Goal: Task Accomplishment & Management: Complete application form

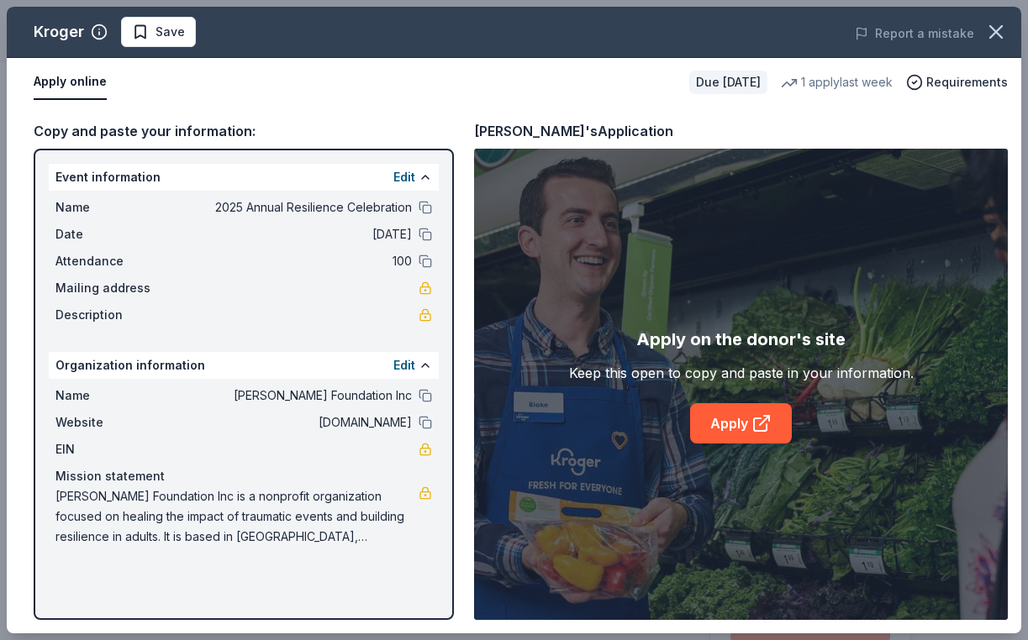
scroll to position [287, 0]
click at [160, 32] on span "Save" at bounding box center [158, 32] width 53 height 20
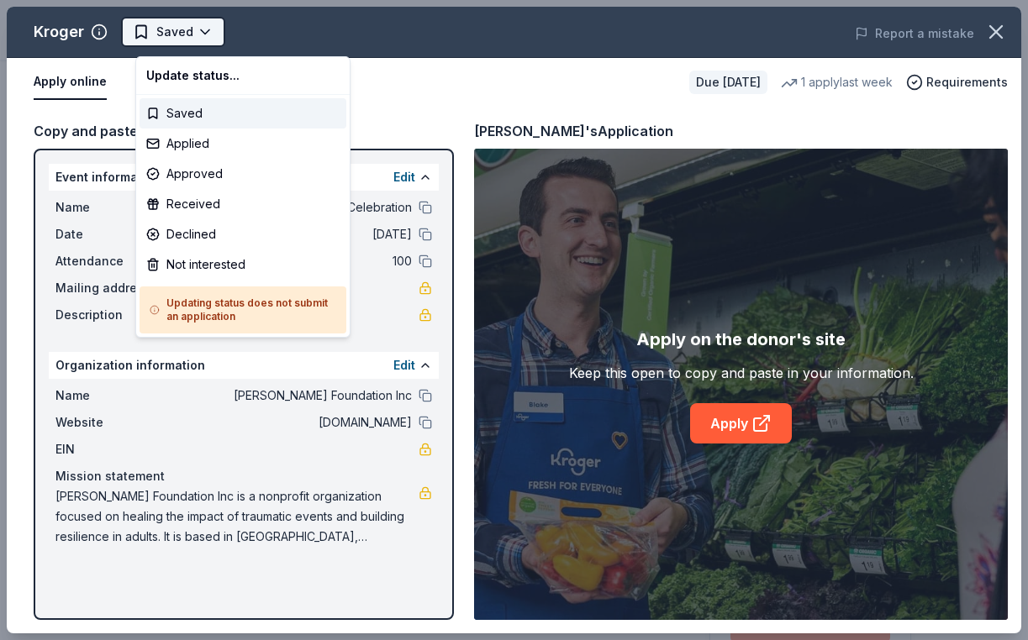
click at [176, 32] on body "2025 Annual Resilience Celebration Saved Apply Due [DATE] Share Kroger 3.0 • 4 …" at bounding box center [507, 320] width 1015 height 640
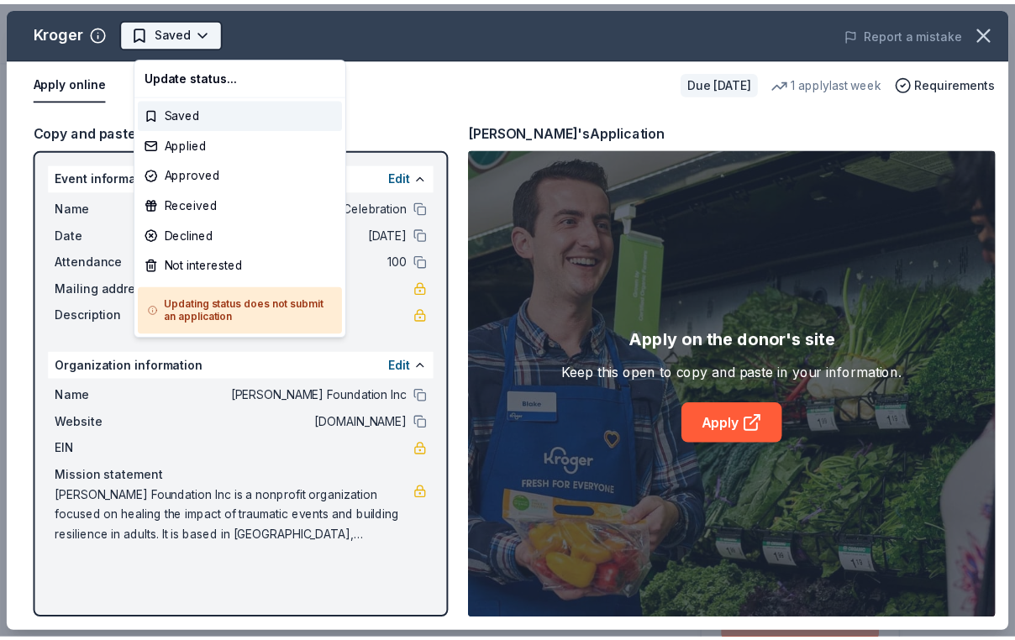
scroll to position [0, 0]
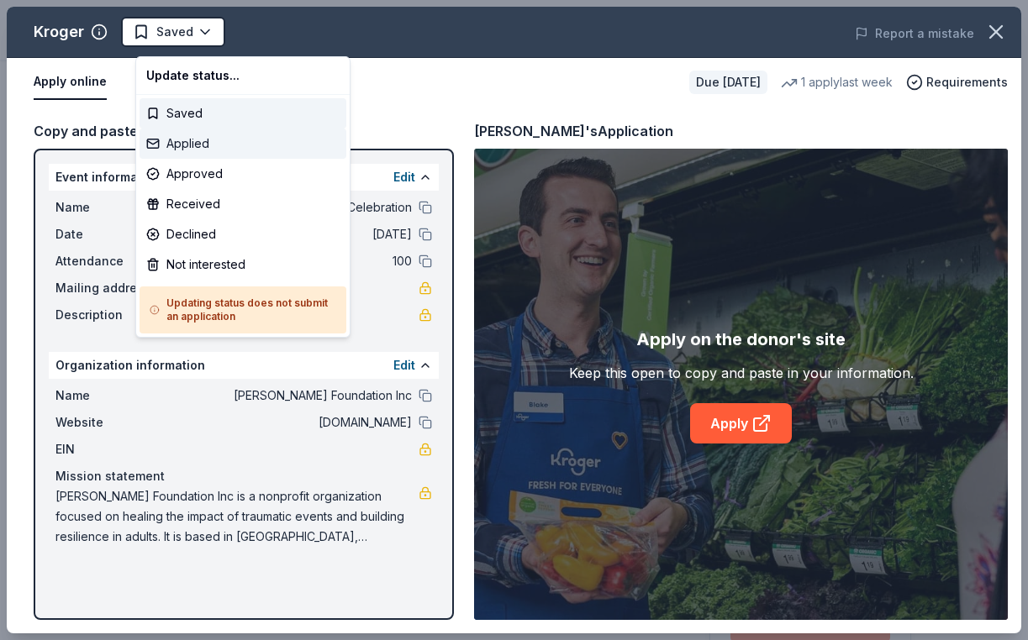
click at [216, 150] on div "Applied" at bounding box center [242, 144] width 207 height 30
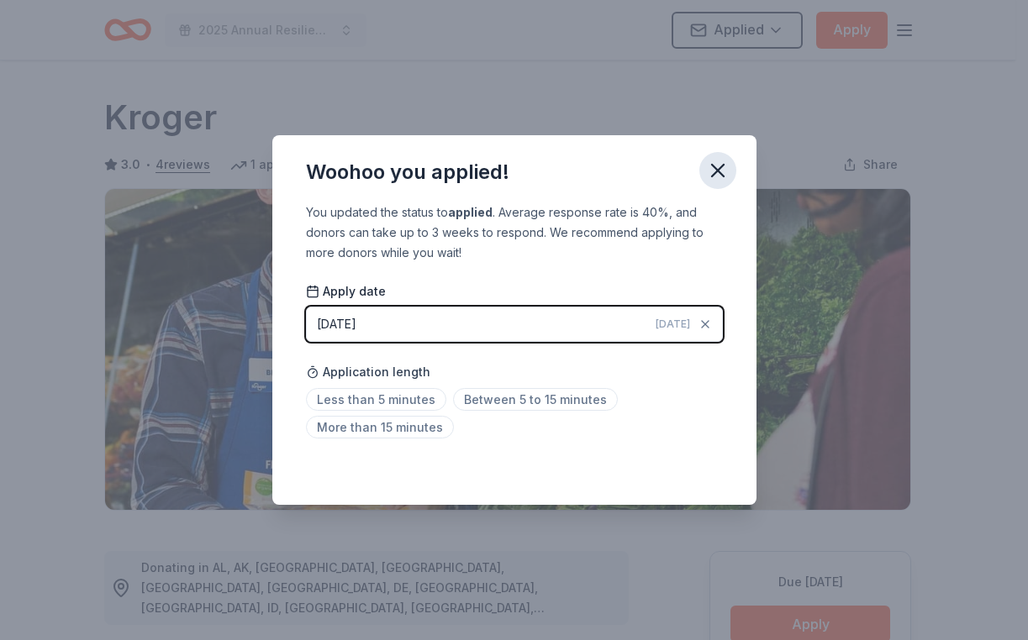
click at [729, 159] on icon "button" at bounding box center [718, 171] width 24 height 24
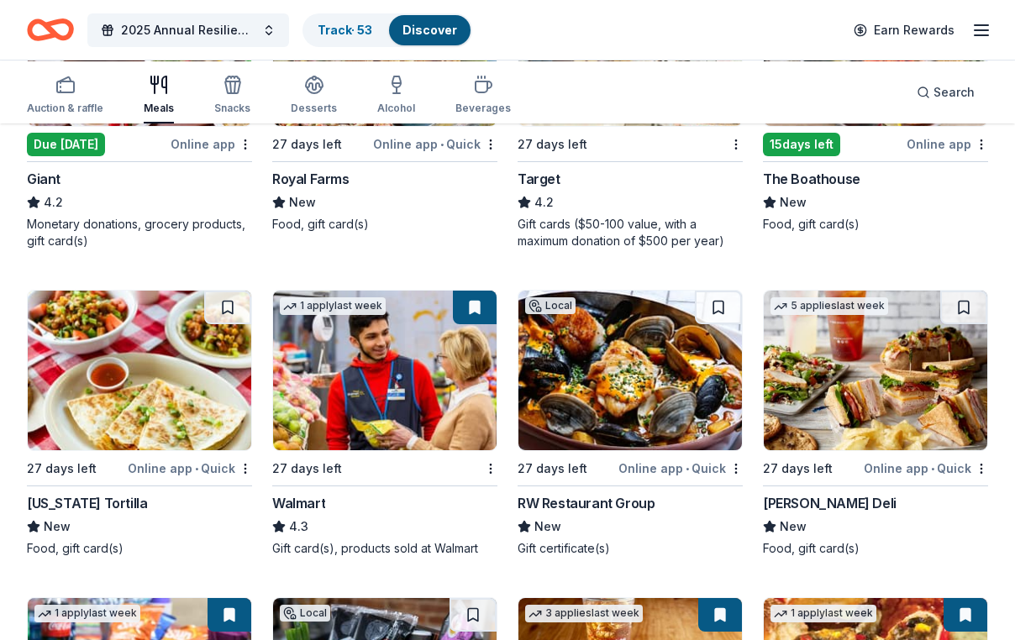
scroll to position [1644, 0]
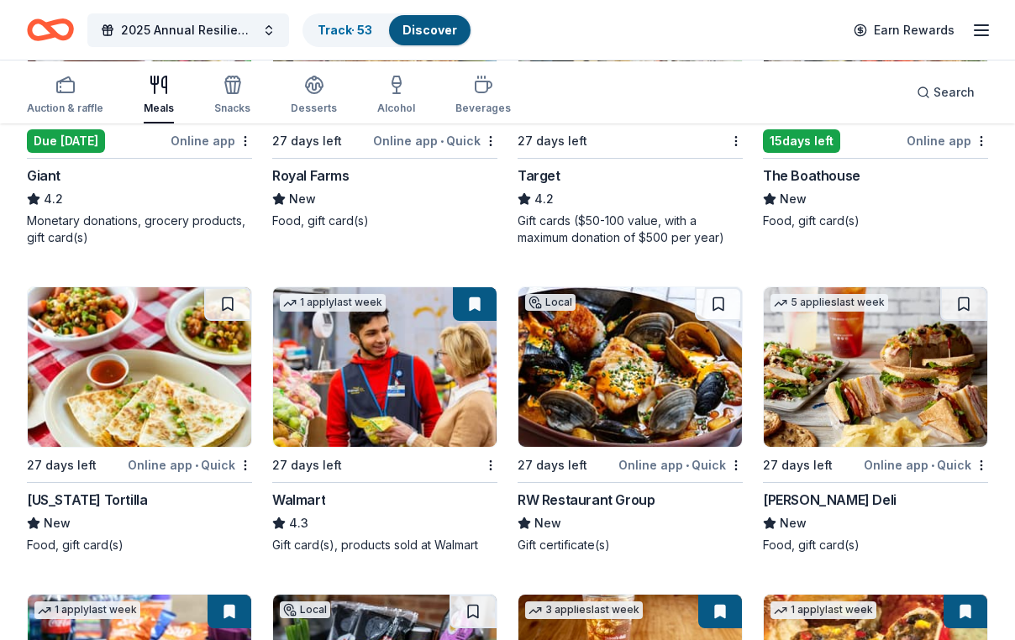
click at [848, 123] on img at bounding box center [875, 43] width 223 height 160
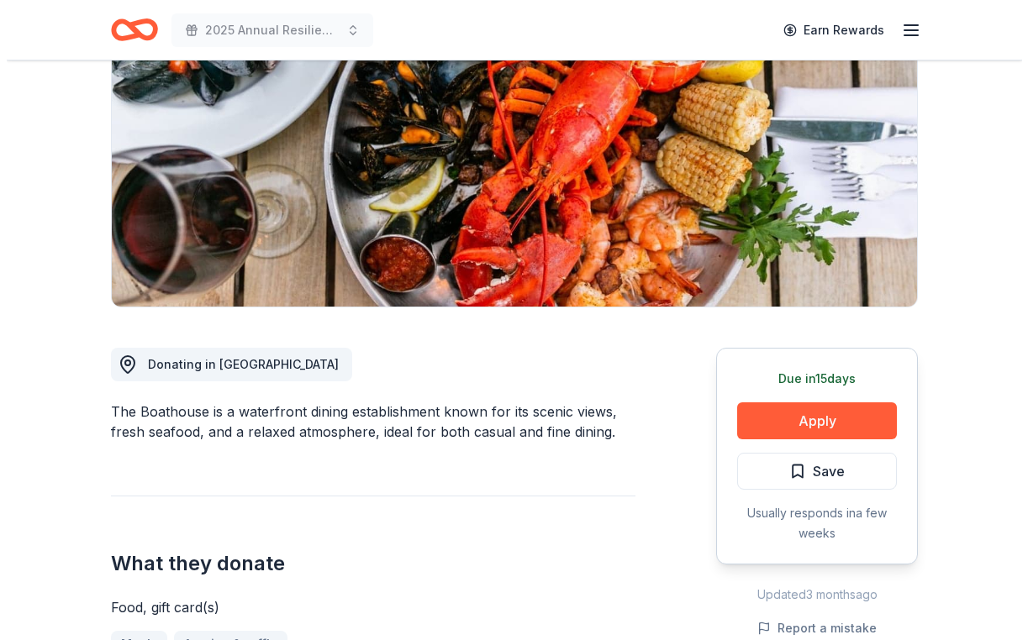
scroll to position [255, 0]
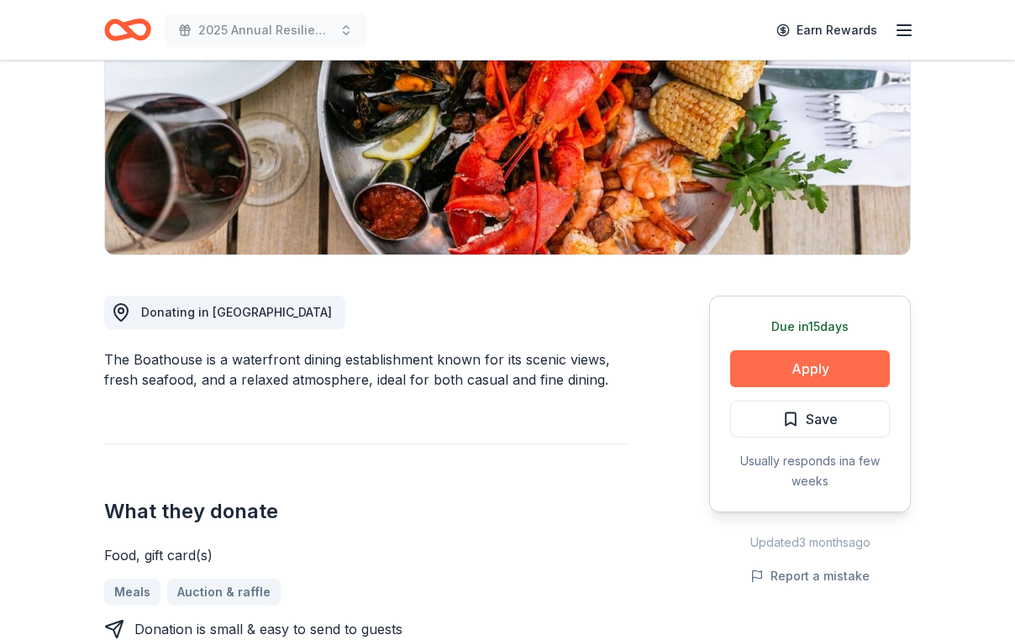
click at [791, 387] on button "Apply" at bounding box center [810, 368] width 160 height 37
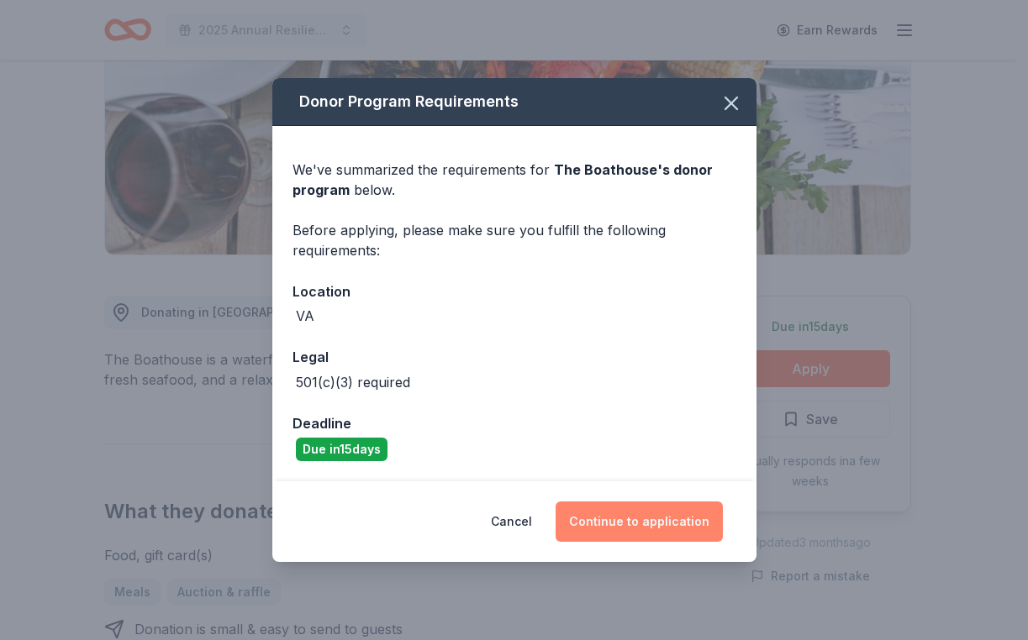
click at [660, 542] on button "Continue to application" at bounding box center [638, 522] width 167 height 40
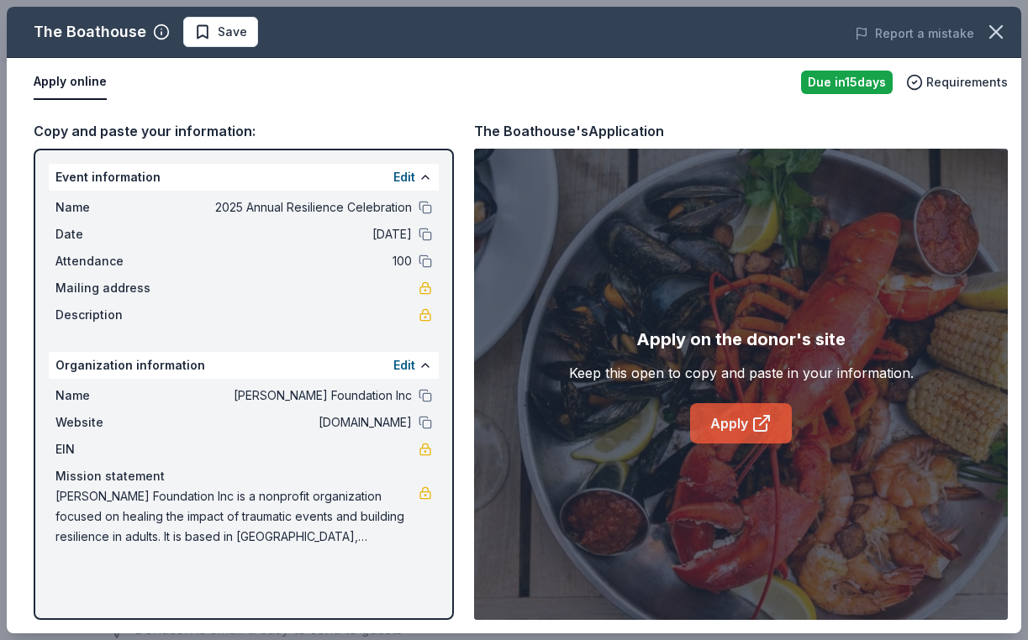
click at [771, 434] on icon at bounding box center [761, 423] width 20 height 20
click at [247, 35] on span "Save" at bounding box center [232, 32] width 29 height 20
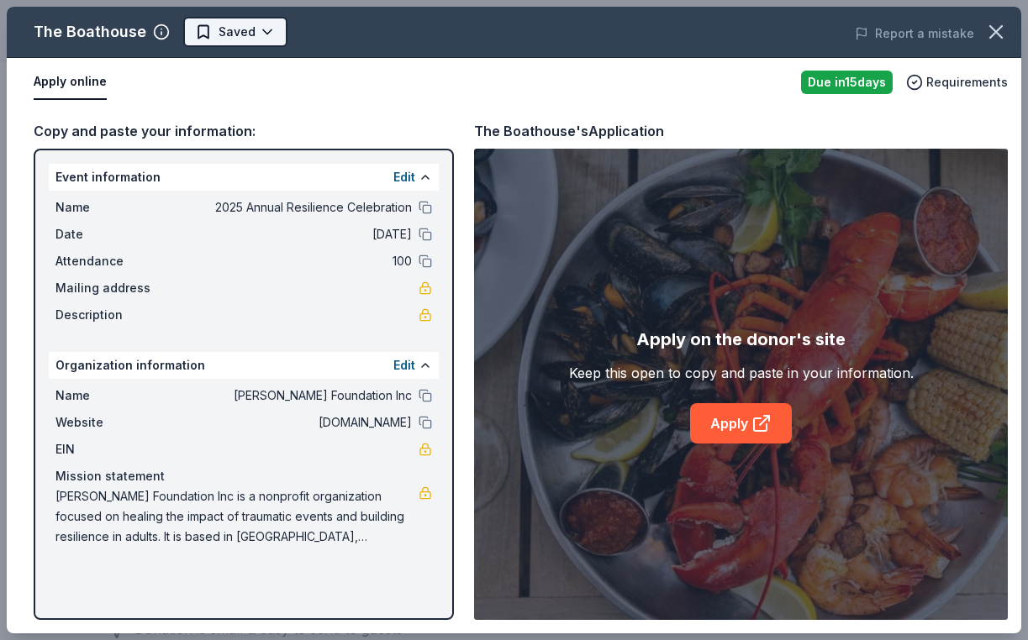
click at [263, 46] on body "2025 Annual Resilience Celebration Earn Rewards Due in 15 days Share The Boatho…" at bounding box center [507, 65] width 1015 height 640
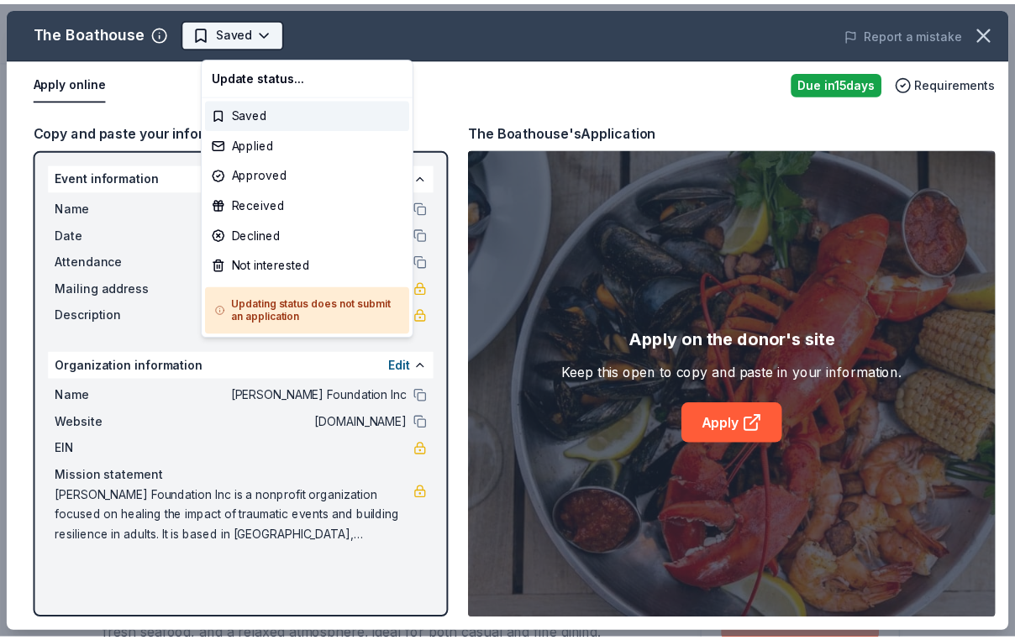
scroll to position [0, 0]
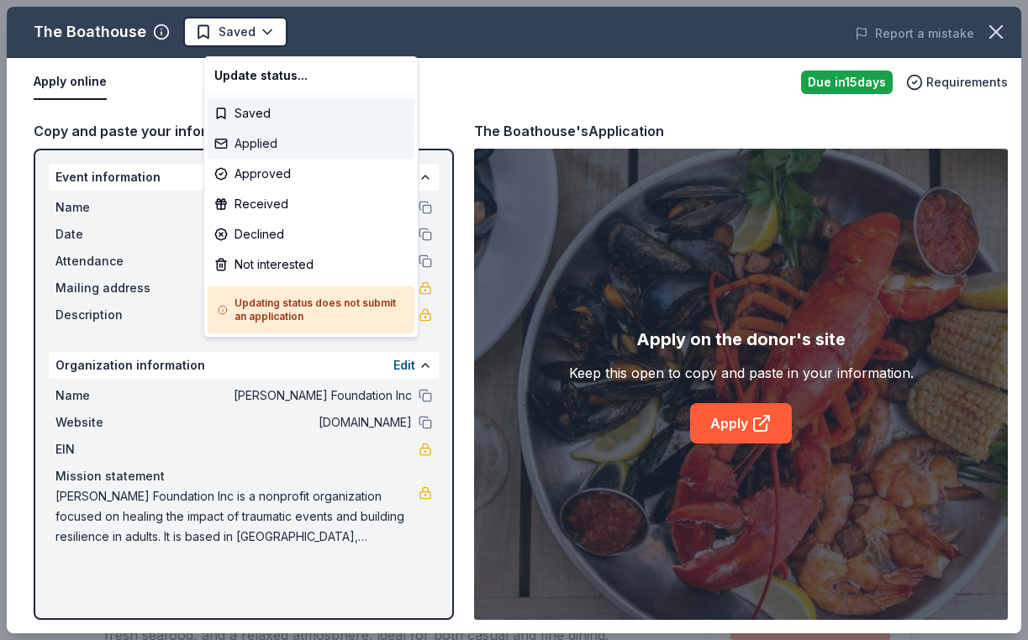
click at [264, 147] on div "Applied" at bounding box center [311, 144] width 207 height 30
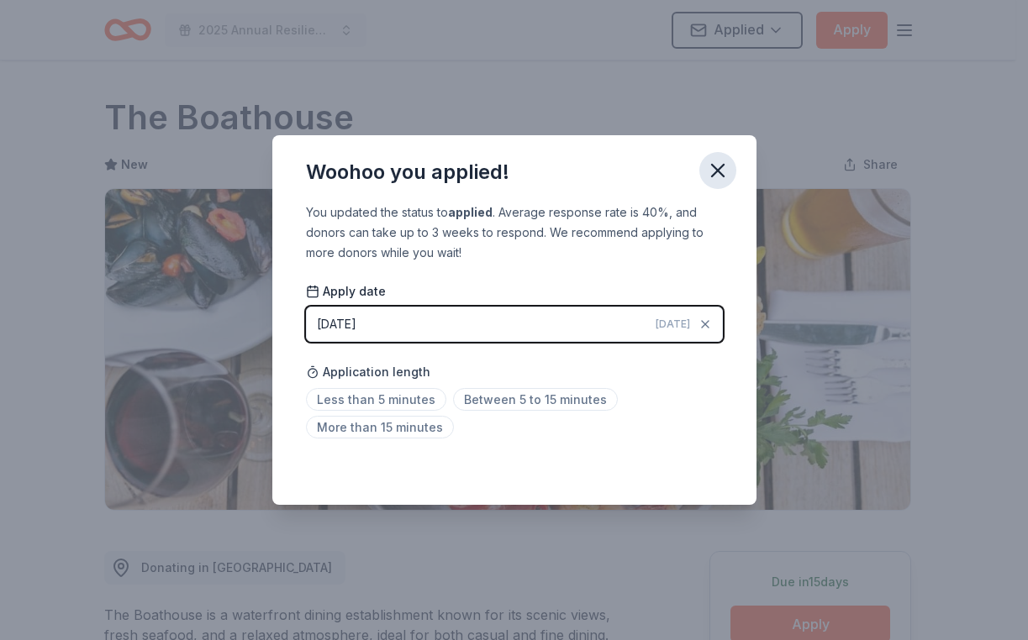
click at [729, 159] on icon "button" at bounding box center [718, 171] width 24 height 24
